Goal: Find specific page/section: Find specific page/section

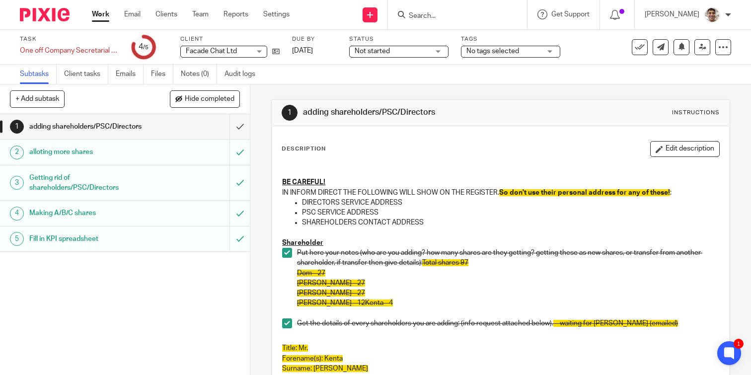
scroll to position [250, 0]
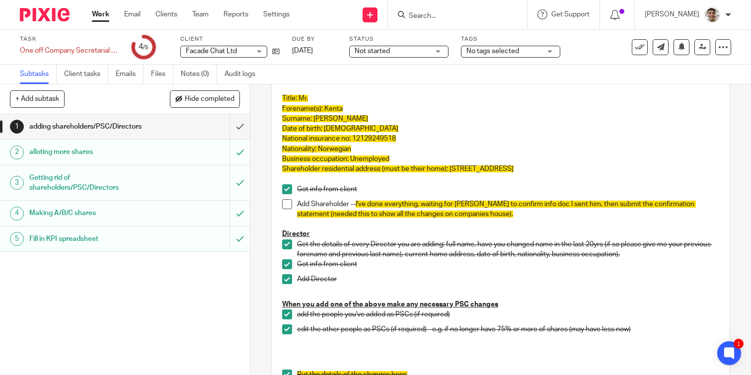
click at [288, 203] on span at bounding box center [287, 204] width 10 height 10
click at [237, 130] on input "submit" at bounding box center [125, 126] width 250 height 25
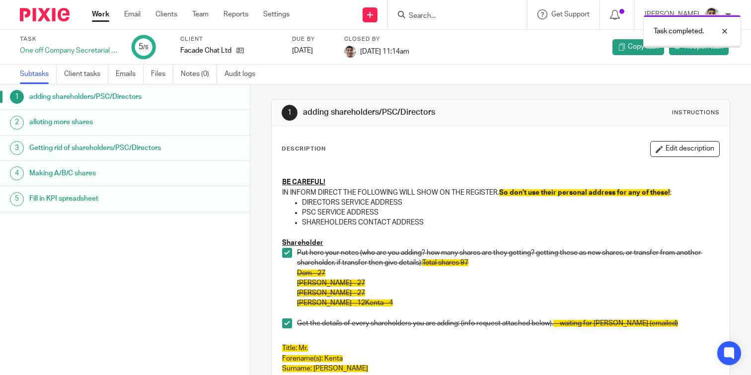
click at [100, 16] on link "Work" at bounding box center [100, 14] width 17 height 10
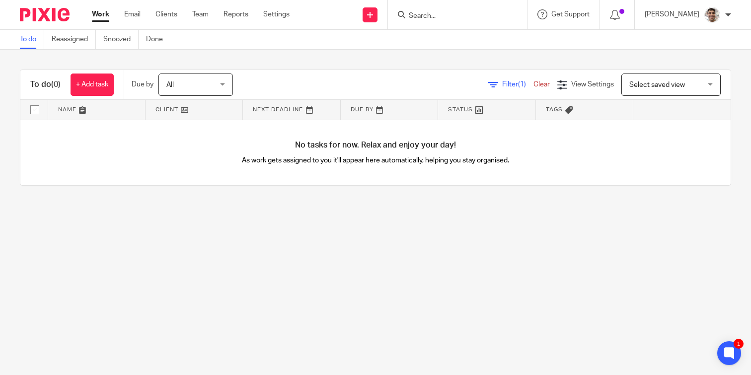
click at [447, 12] on input "Search" at bounding box center [452, 16] width 89 height 9
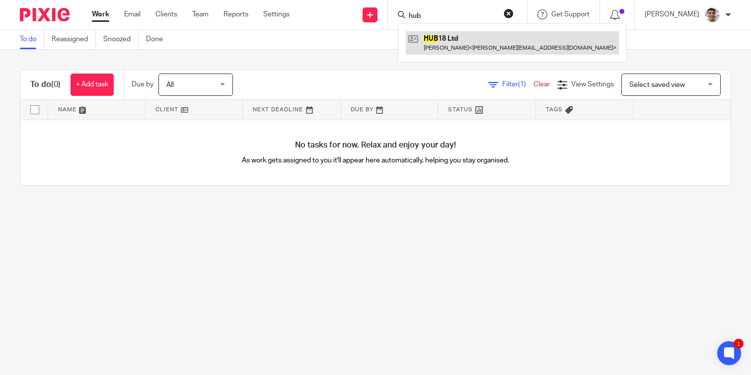
type input "hub"
click at [464, 38] on link at bounding box center [512, 42] width 213 height 23
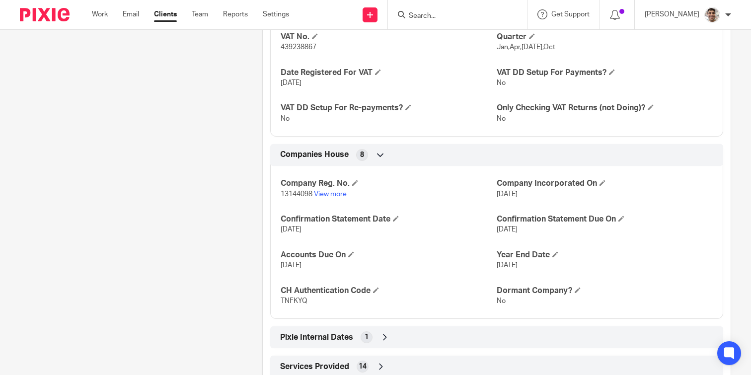
scroll to position [893, 0]
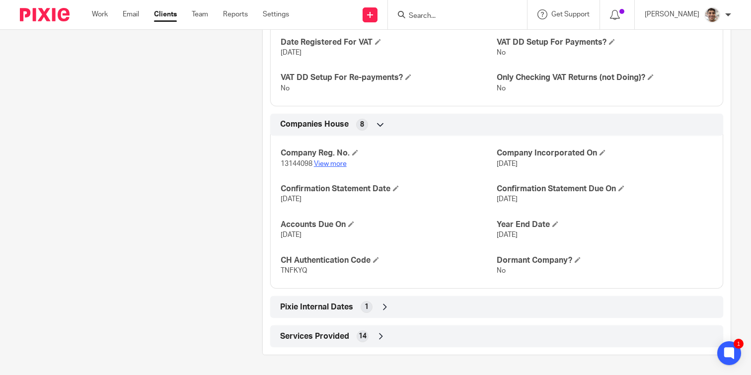
click at [334, 163] on link "View more" at bounding box center [330, 163] width 33 height 7
